Goal: Task Accomplishment & Management: Use online tool/utility

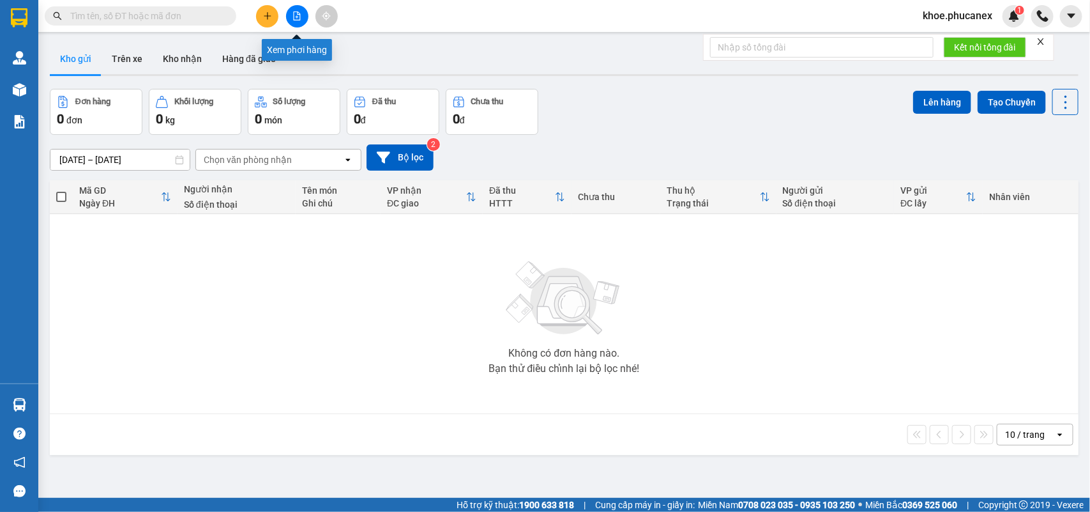
click at [298, 13] on icon "file-add" at bounding box center [297, 15] width 7 height 9
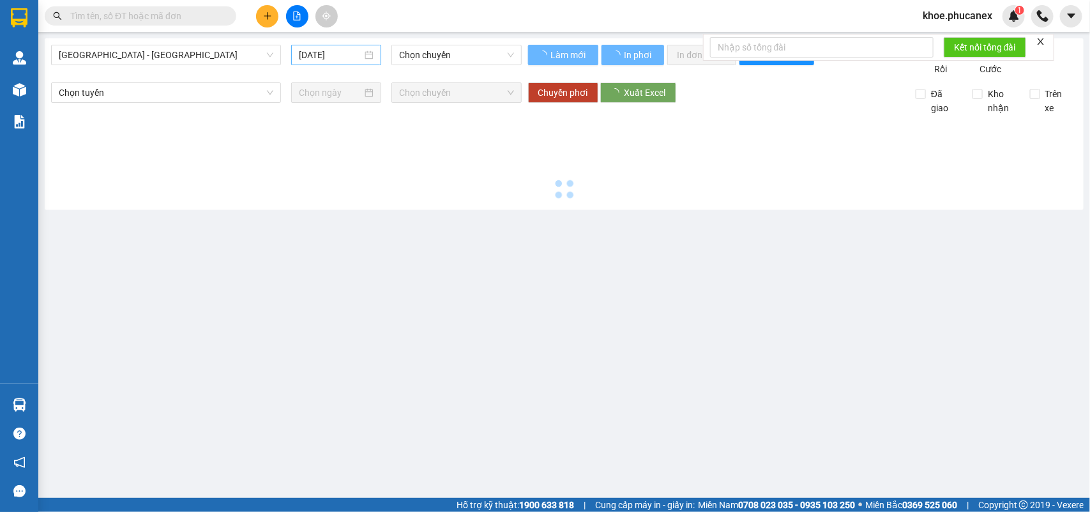
type input "[DATE]"
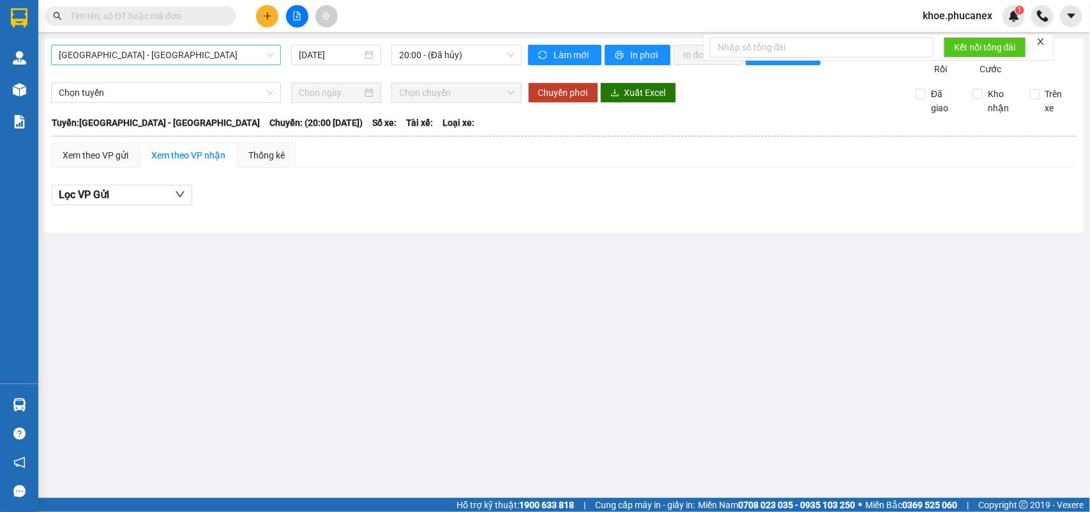
click at [253, 55] on span "[GEOGRAPHIC_DATA] - [GEOGRAPHIC_DATA]" at bounding box center [166, 54] width 215 height 19
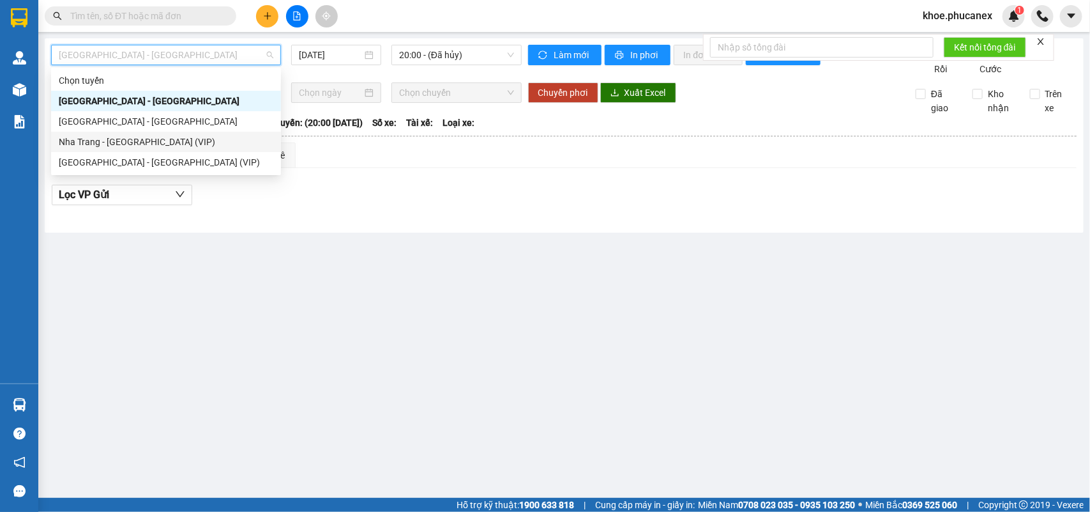
click at [233, 144] on div "Nha Trang - [GEOGRAPHIC_DATA] (VIP)" at bounding box center [166, 142] width 215 height 14
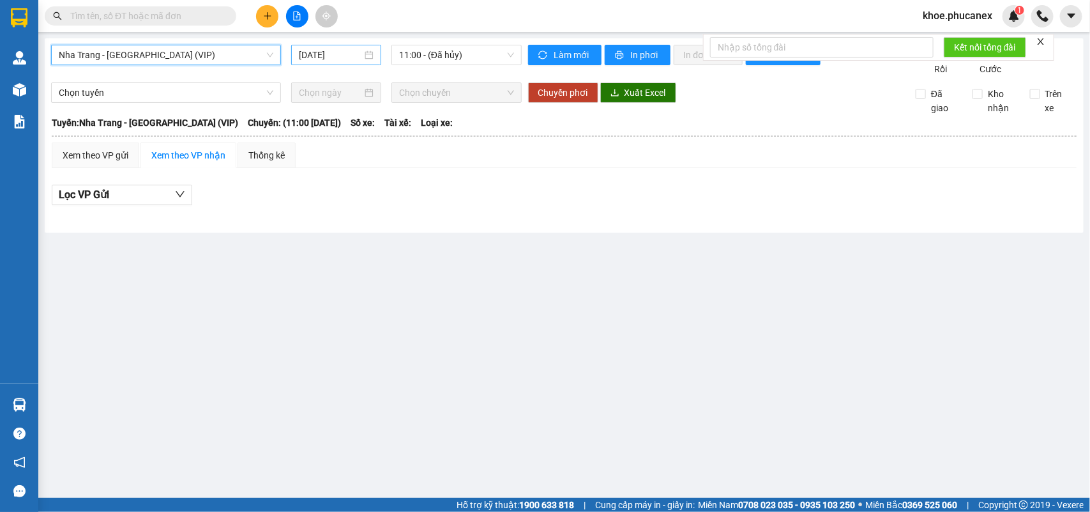
click at [342, 52] on input "[DATE]" at bounding box center [330, 55] width 63 height 14
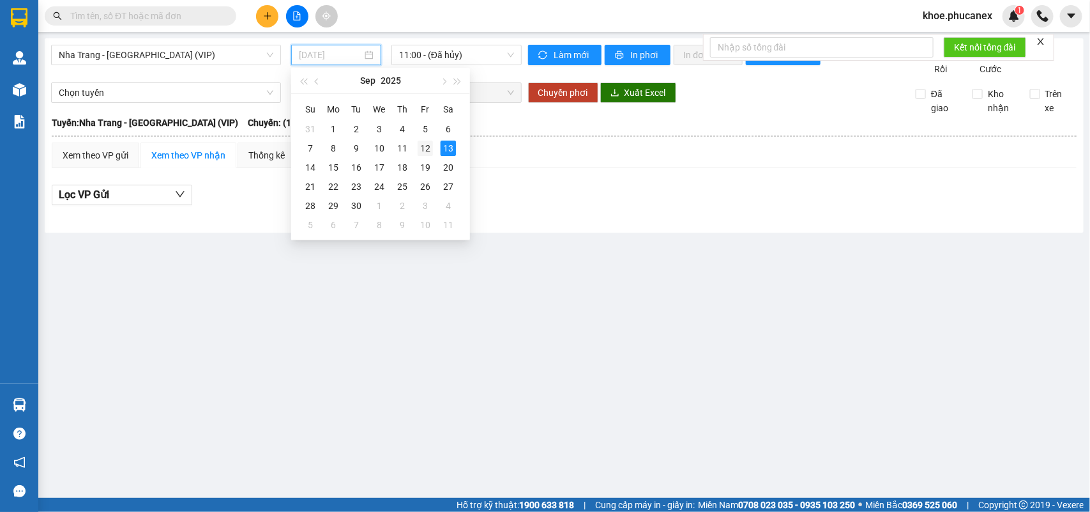
click at [430, 151] on div "12" at bounding box center [425, 148] width 15 height 15
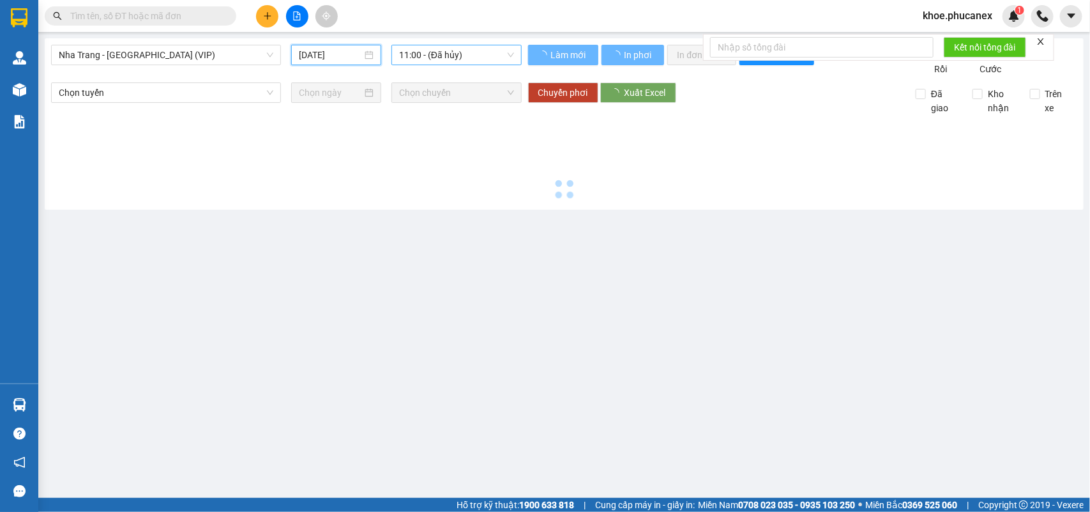
type input "[DATE]"
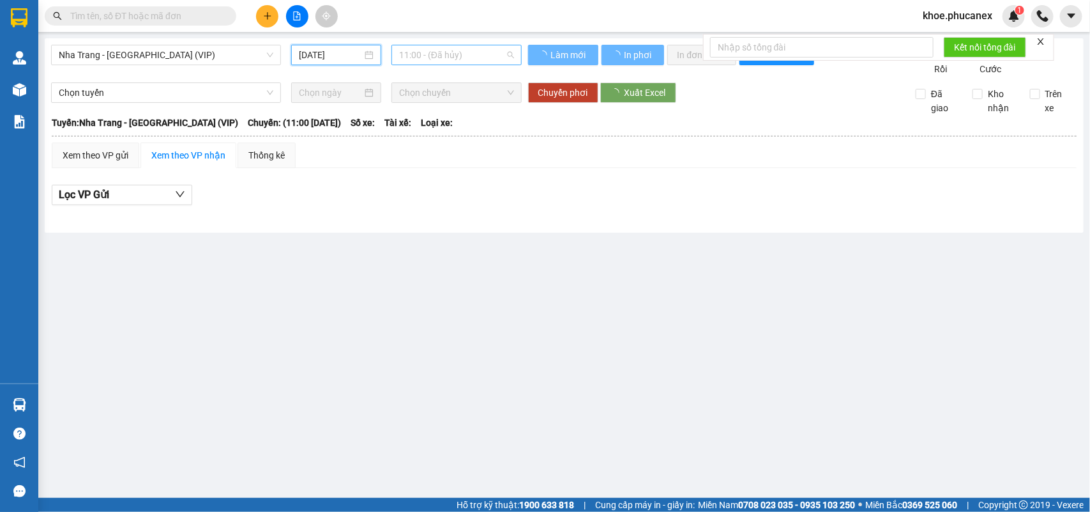
click at [477, 54] on span "11:00 - (Đã hủy)" at bounding box center [456, 54] width 114 height 19
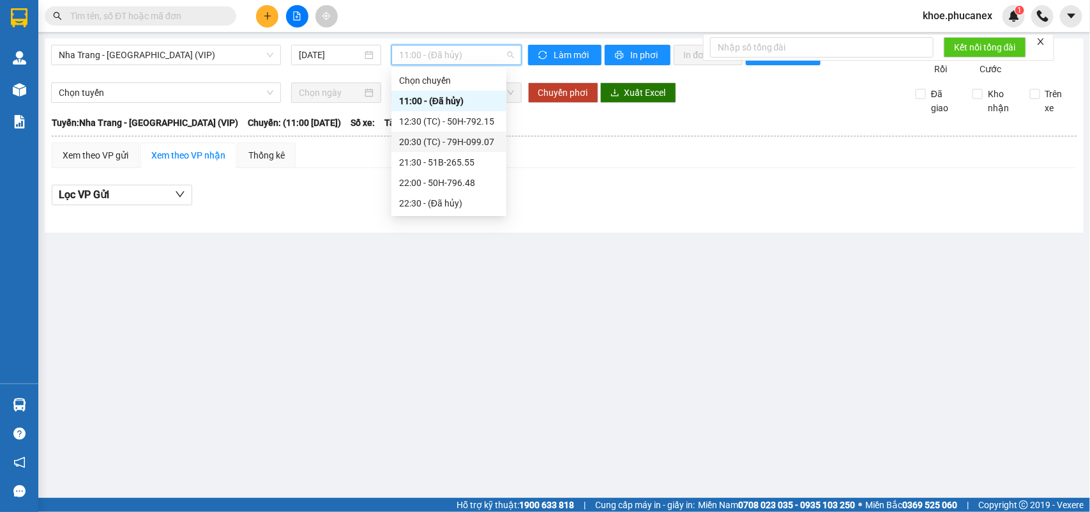
click at [471, 135] on div "20:30 (TC) - 79H-099.07" at bounding box center [449, 142] width 100 height 14
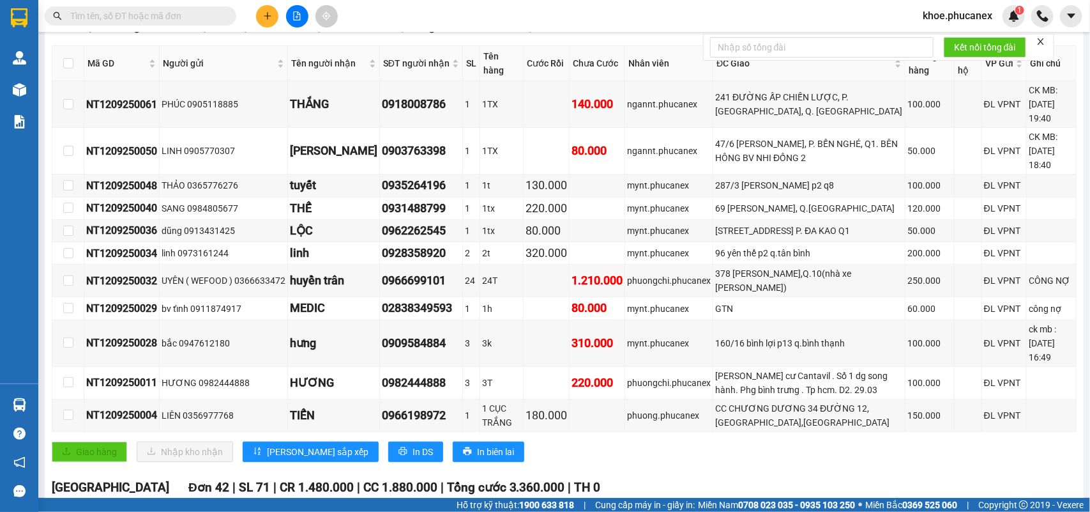
scroll to position [201, 0]
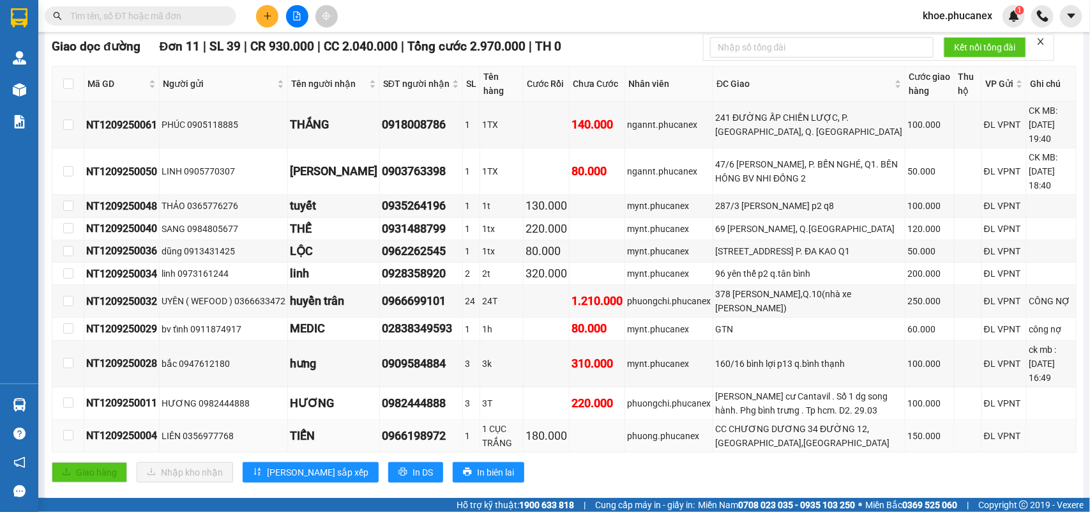
click at [75, 420] on td at bounding box center [68, 436] width 32 height 33
click at [72, 430] on input "checkbox" at bounding box center [68, 435] width 10 height 10
checkbox input "true"
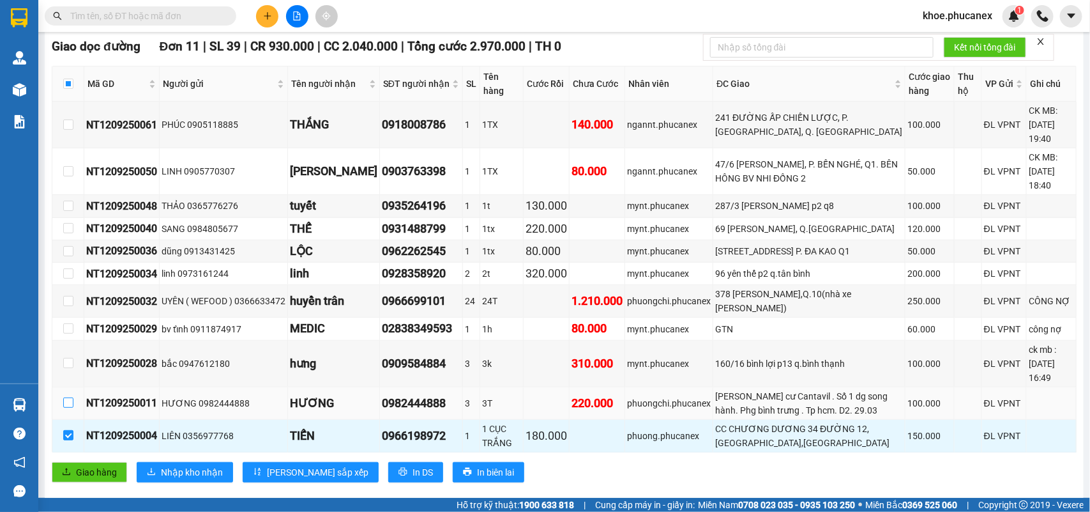
click at [69, 397] on input "checkbox" at bounding box center [68, 402] width 10 height 10
checkbox input "true"
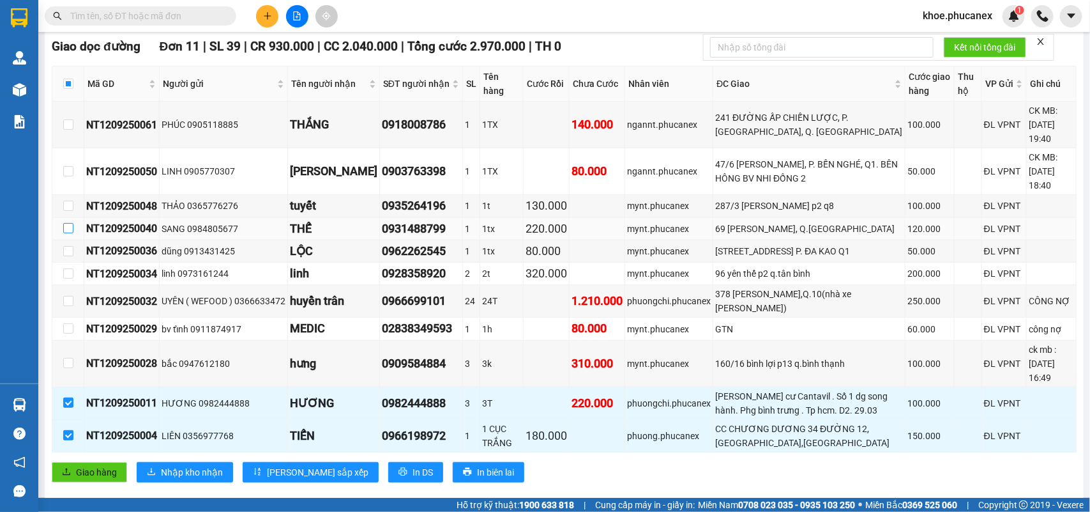
click at [66, 223] on input "checkbox" at bounding box center [68, 228] width 10 height 10
checkbox input "true"
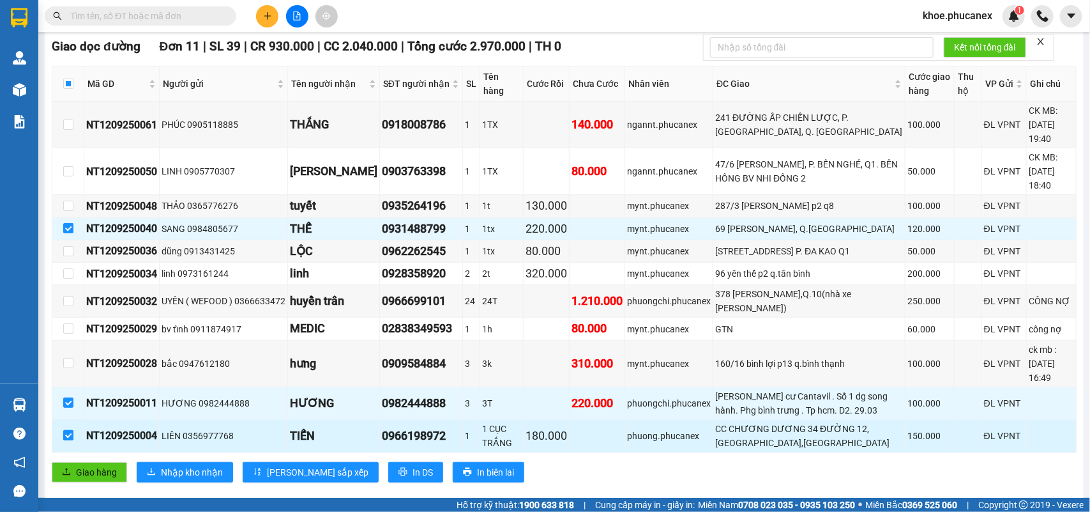
click at [70, 430] on input "checkbox" at bounding box center [68, 435] width 10 height 10
checkbox input "false"
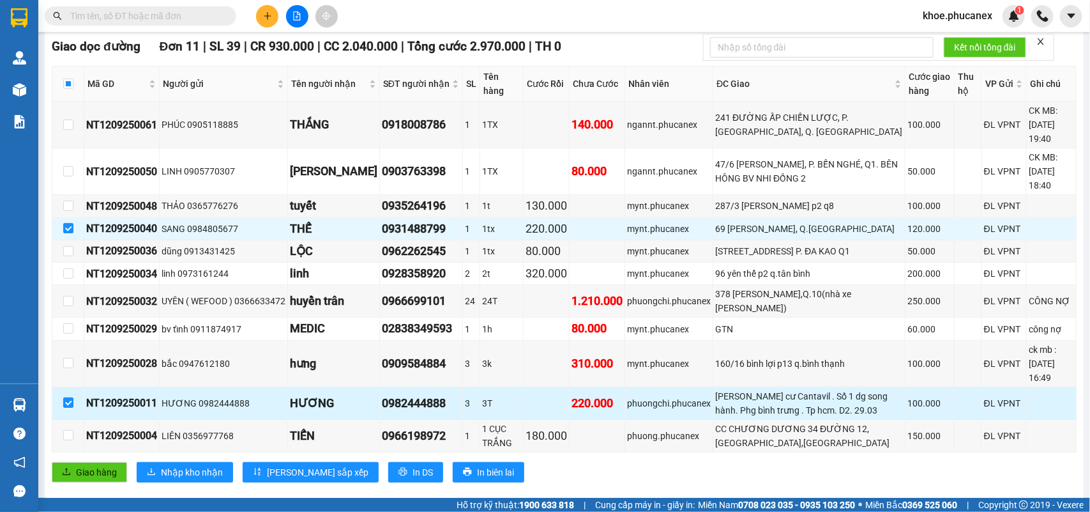
click at [71, 397] on input "checkbox" at bounding box center [68, 402] width 10 height 10
checkbox input "false"
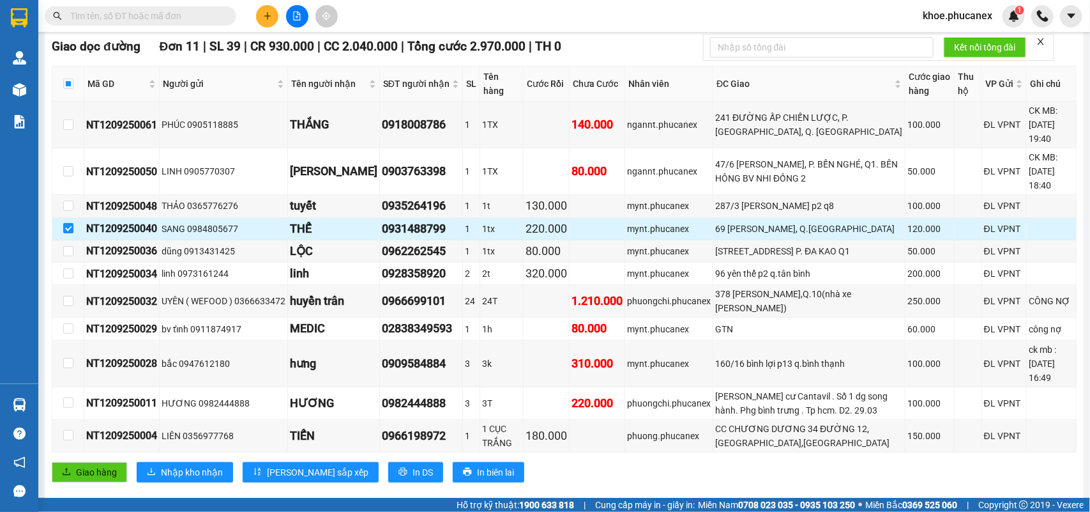
click at [72, 222] on label at bounding box center [68, 229] width 10 height 14
click at [72, 223] on input "checkbox" at bounding box center [68, 228] width 10 height 10
checkbox input "false"
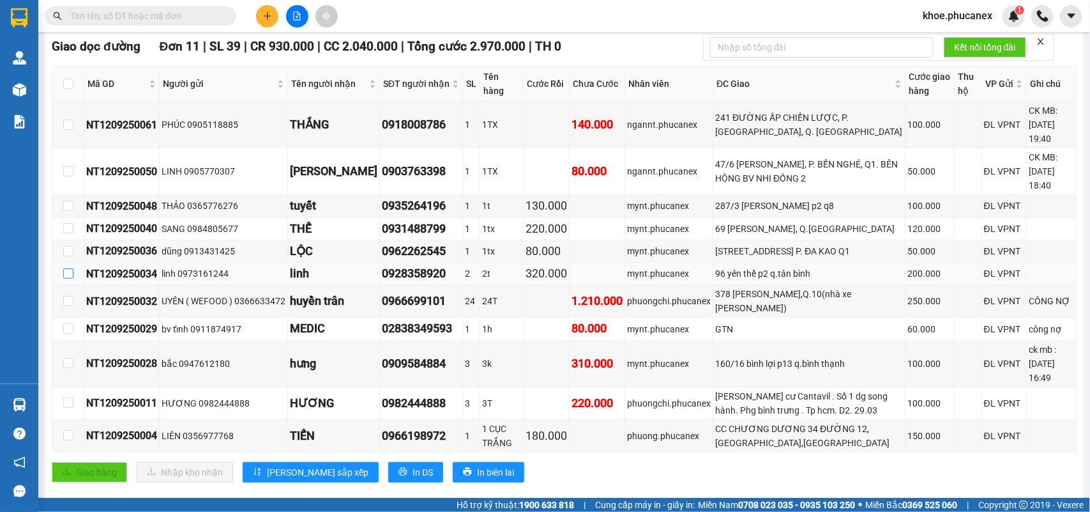
click at [66, 270] on input "checkbox" at bounding box center [68, 273] width 10 height 10
checkbox input "true"
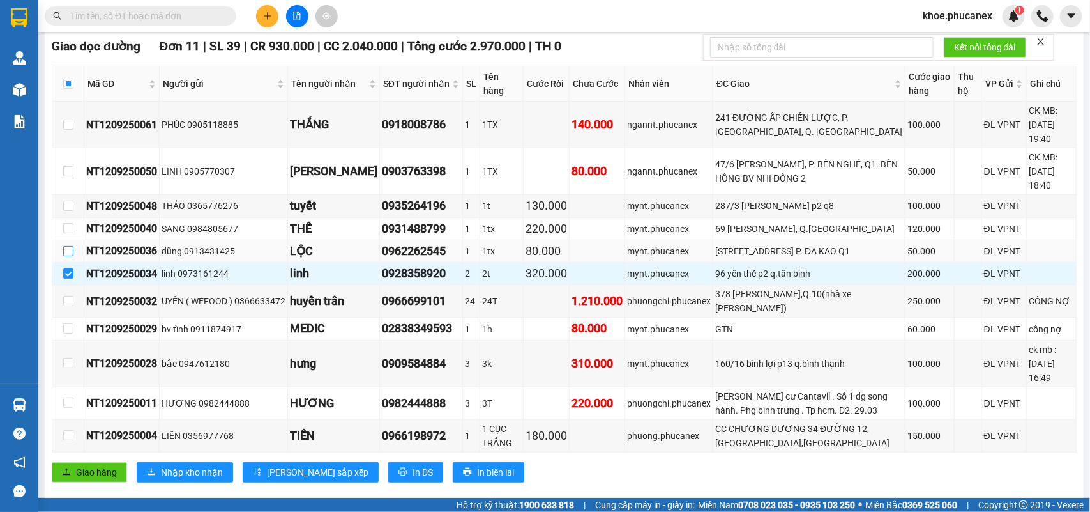
click at [71, 246] on input "checkbox" at bounding box center [68, 251] width 10 height 10
checkbox input "true"
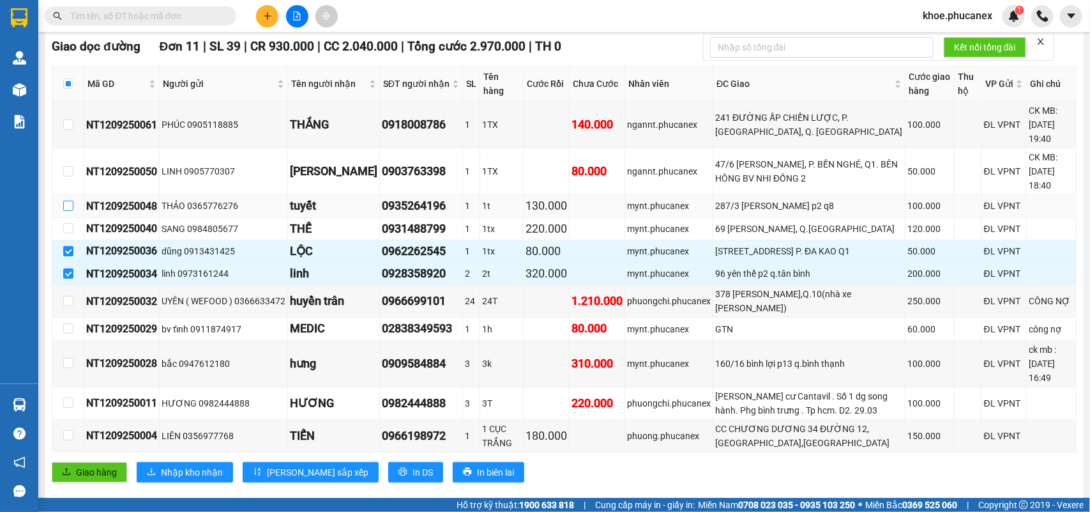
click at [64, 201] on input "checkbox" at bounding box center [68, 206] width 10 height 10
checkbox input "true"
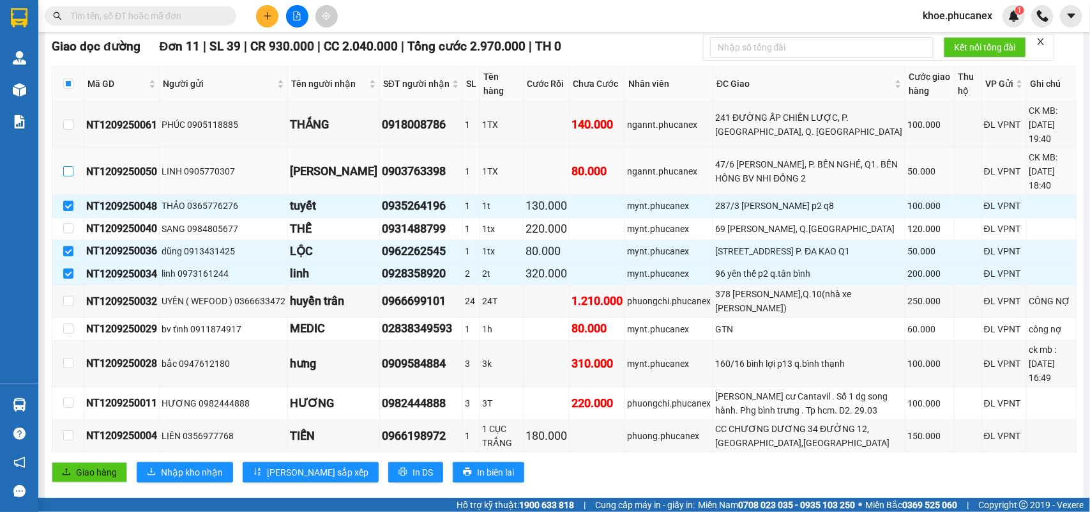
click at [68, 167] on input "checkbox" at bounding box center [68, 171] width 10 height 10
checkbox input "true"
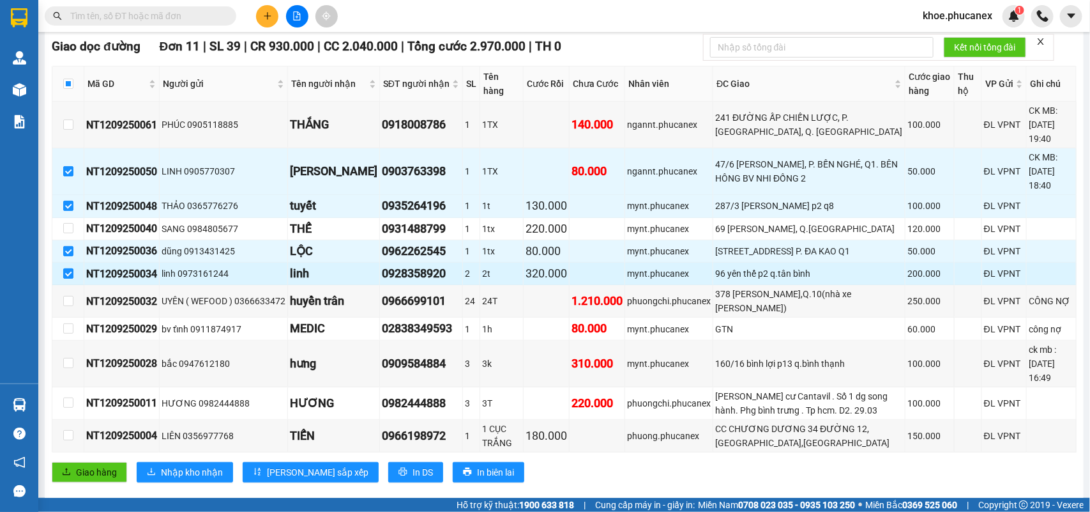
click at [69, 271] on input "checkbox" at bounding box center [68, 273] width 10 height 10
checkbox input "false"
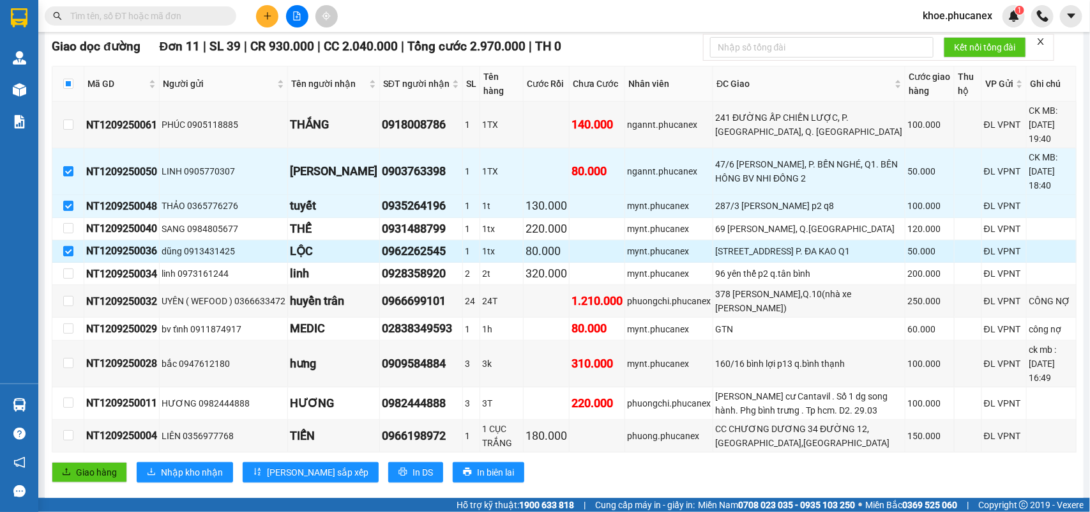
click at [70, 246] on input "checkbox" at bounding box center [68, 251] width 10 height 10
checkbox input "false"
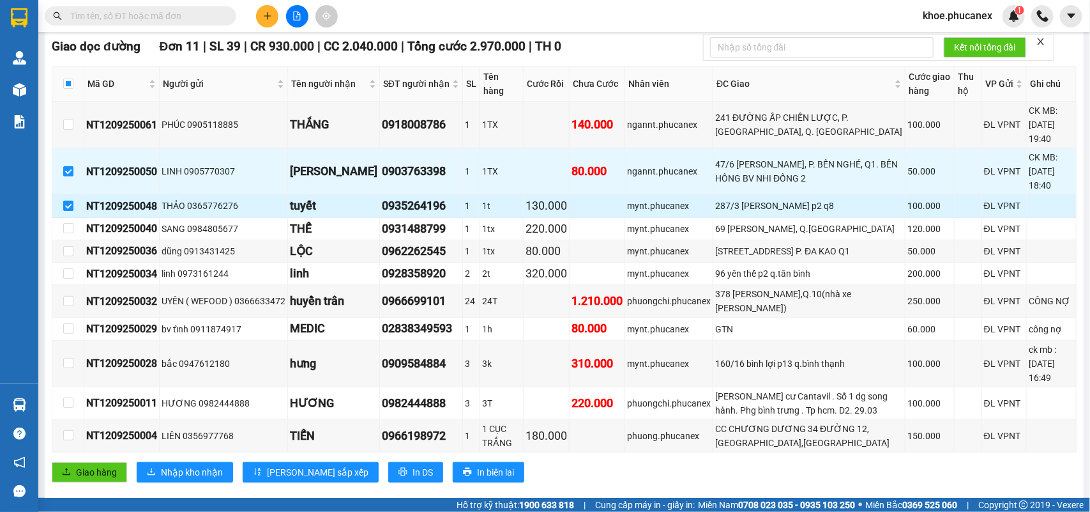
click at [67, 199] on label at bounding box center [68, 206] width 10 height 14
click at [67, 201] on input "checkbox" at bounding box center [68, 206] width 10 height 10
checkbox input "false"
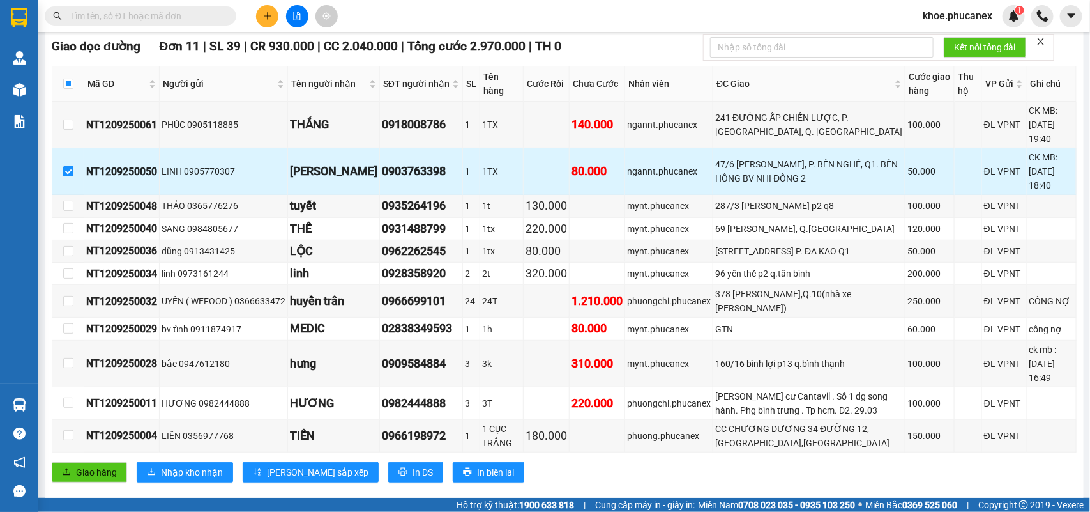
click at [67, 166] on input "checkbox" at bounding box center [68, 171] width 10 height 10
checkbox input "false"
